Goal: Information Seeking & Learning: Learn about a topic

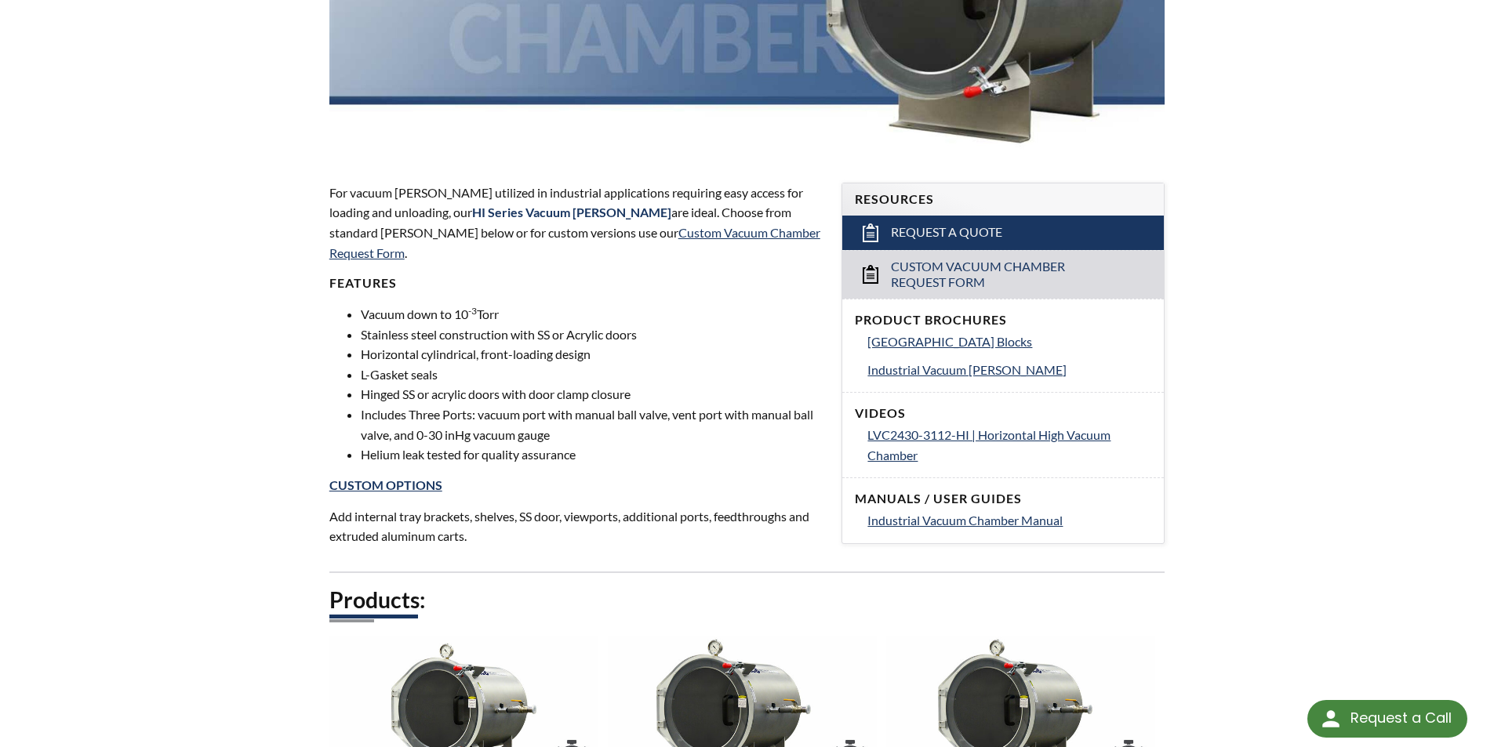
scroll to position [732, 0]
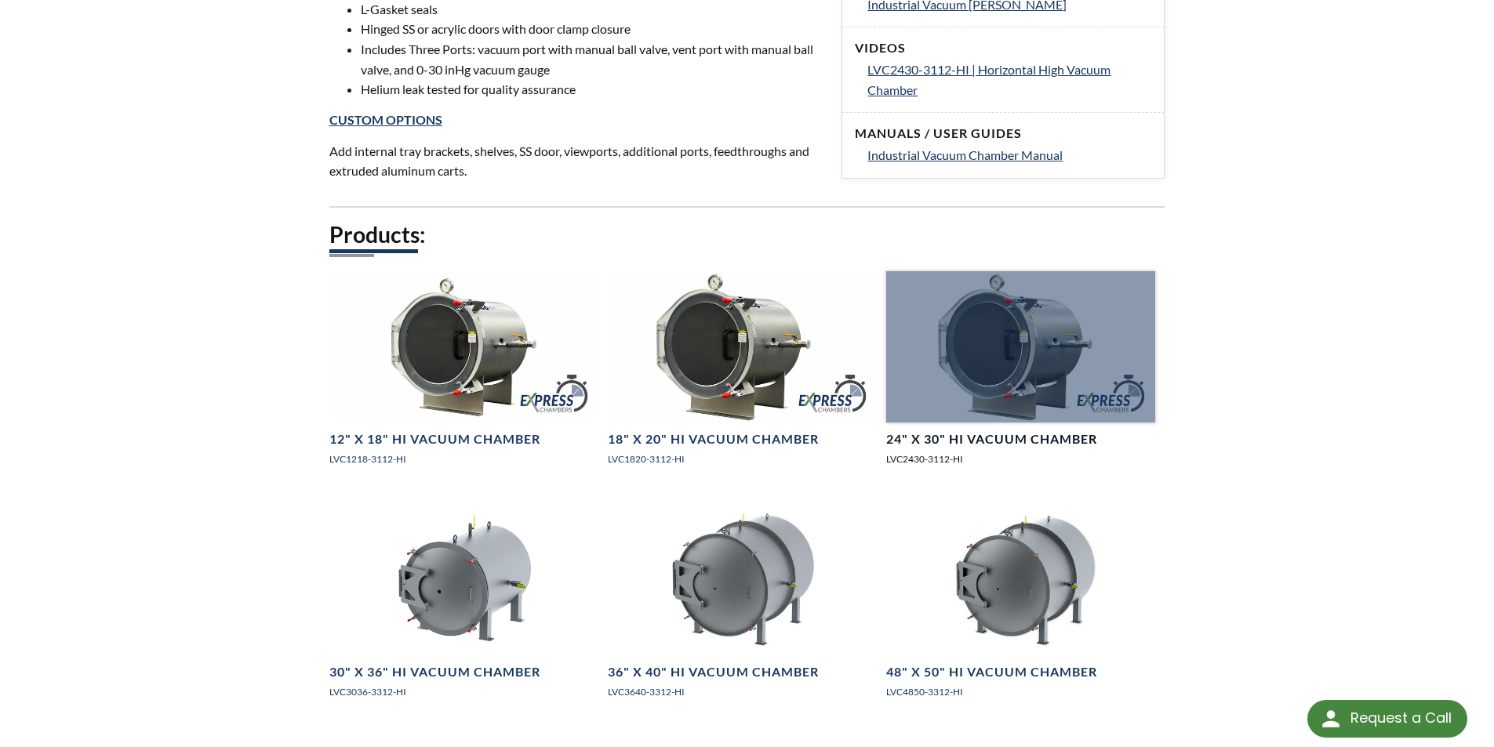
click at [981, 382] on div at bounding box center [1020, 346] width 269 height 151
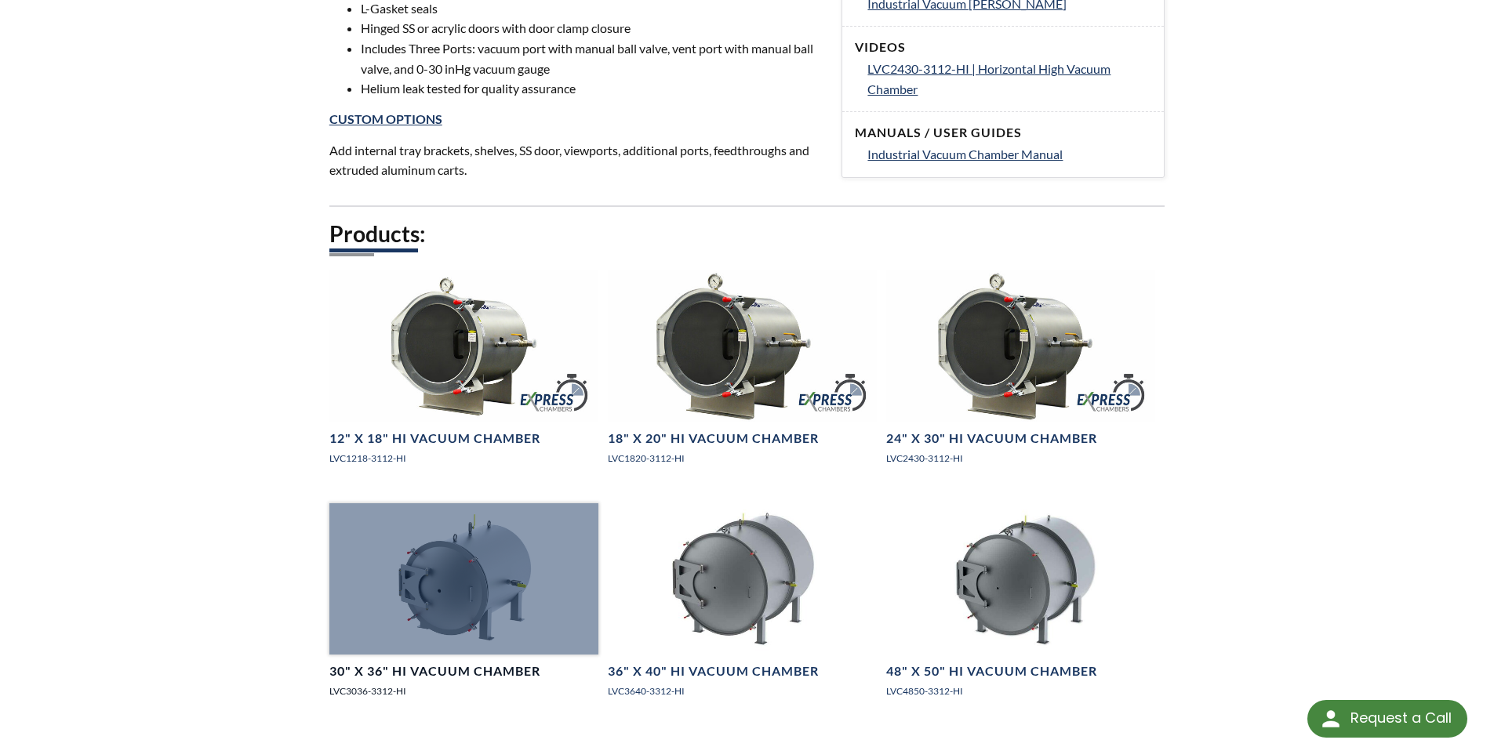
click at [463, 550] on div at bounding box center [463, 578] width 269 height 151
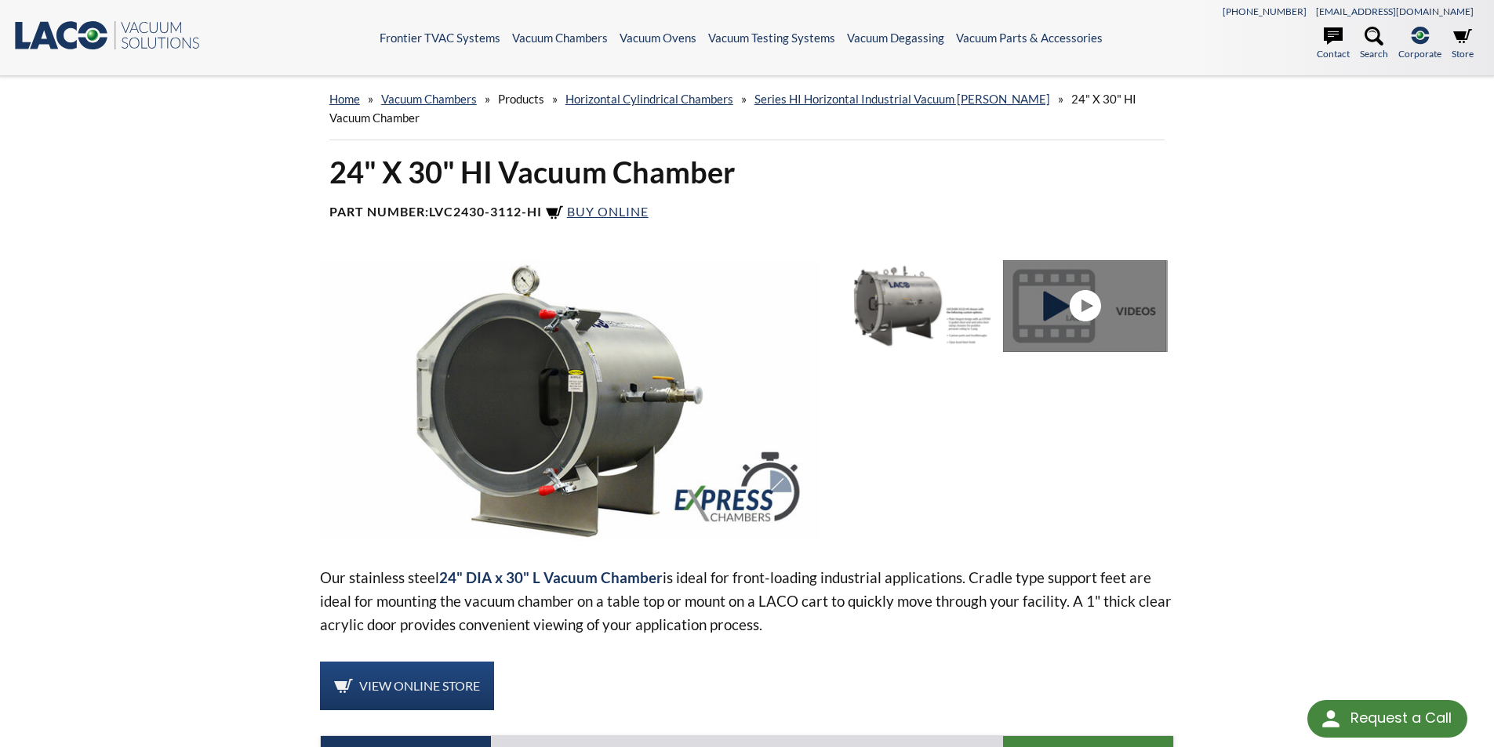
select select "Language Translate Widget"
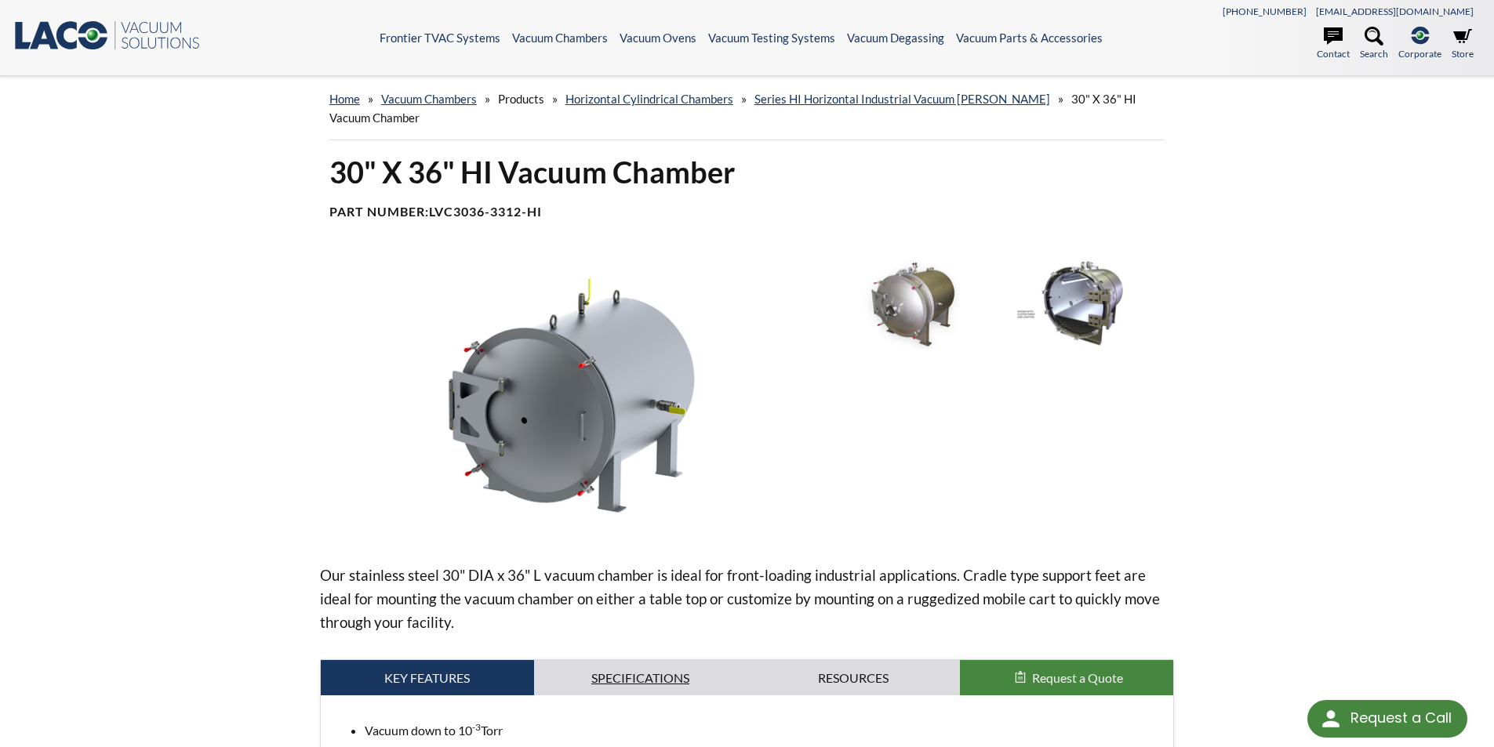
click at [596, 670] on link "Specifications" at bounding box center [640, 678] width 213 height 36
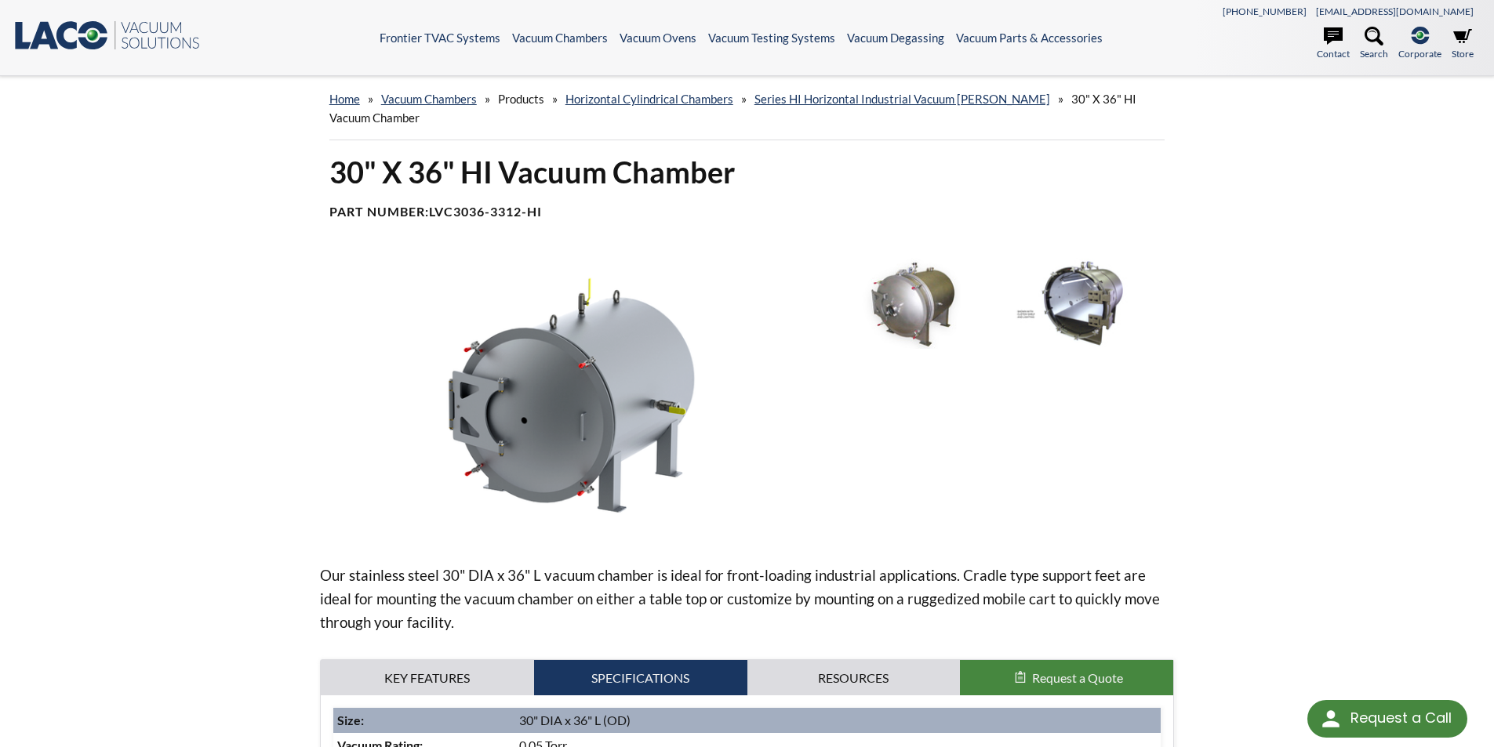
drag, startPoint x: 521, startPoint y: 2, endPoint x: 270, endPoint y: 292, distance: 383.6
drag, startPoint x: 270, startPoint y: 292, endPoint x: 576, endPoint y: 422, distance: 332.4
drag, startPoint x: 576, startPoint y: 422, endPoint x: 452, endPoint y: 325, distance: 156.9
click at [452, 325] on img at bounding box center [570, 398] width 500 height 281
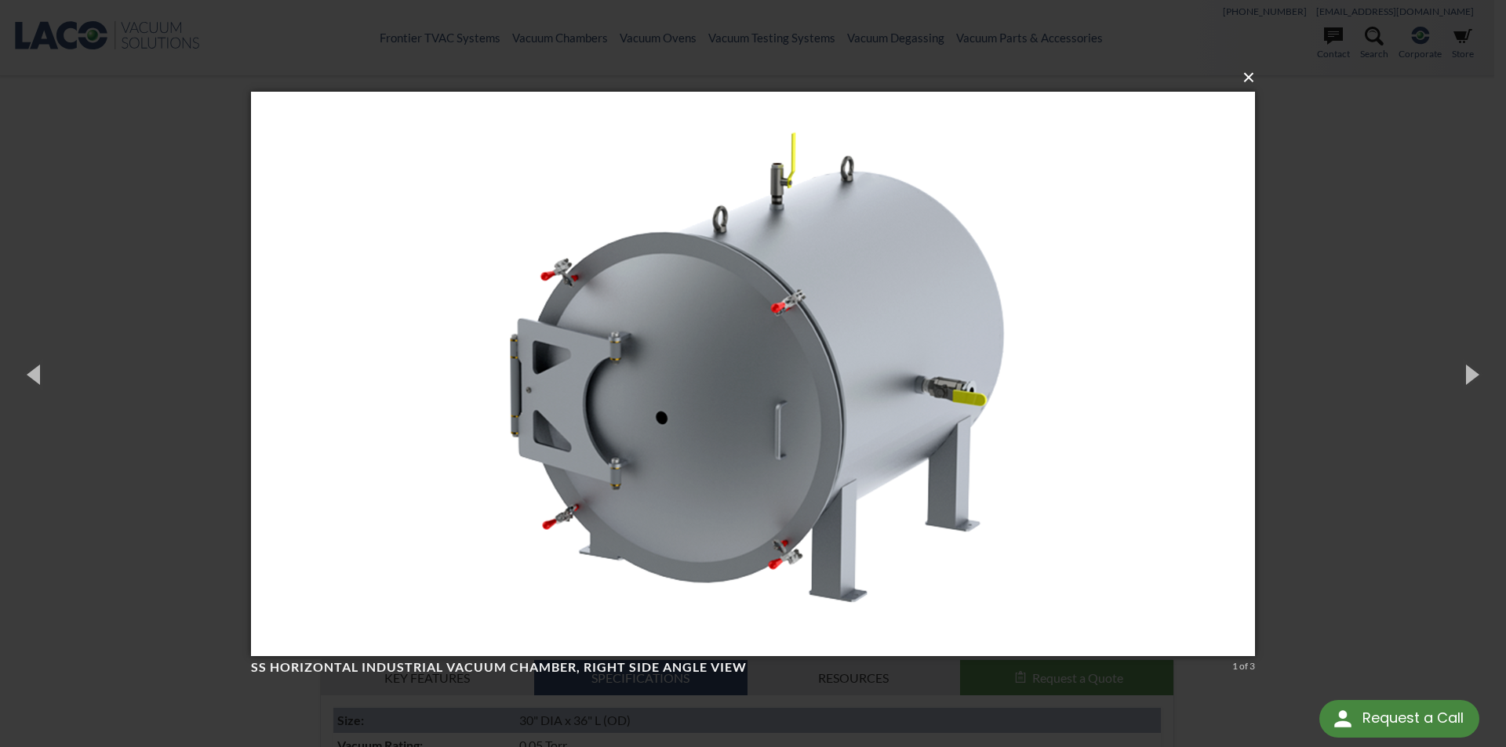
click at [1244, 82] on button "×" at bounding box center [758, 77] width 1004 height 35
